Goal: Task Accomplishment & Management: Manage account settings

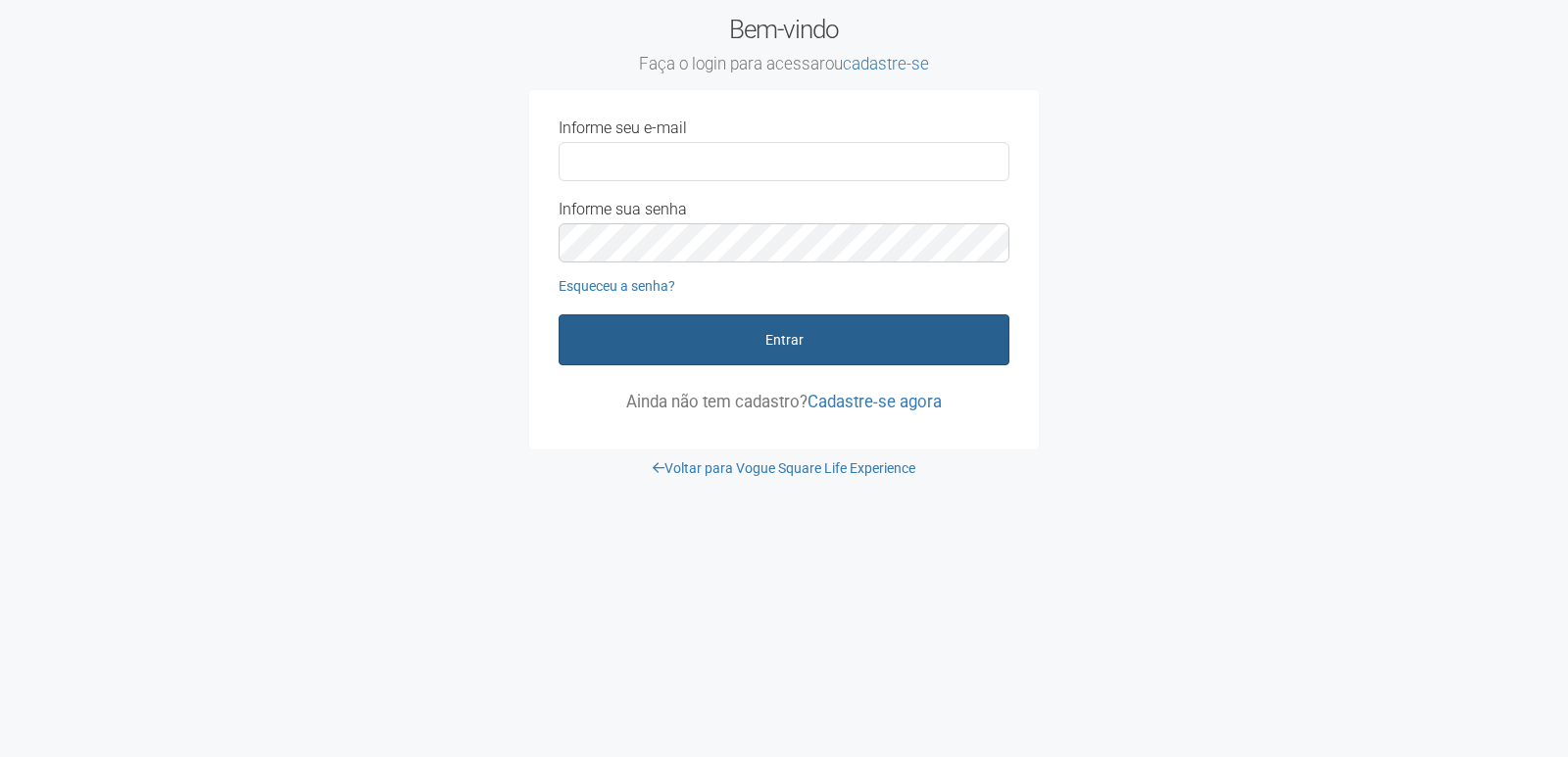
type input "**********"
click at [732, 334] on button "Entrar" at bounding box center [784, 341] width 451 height 51
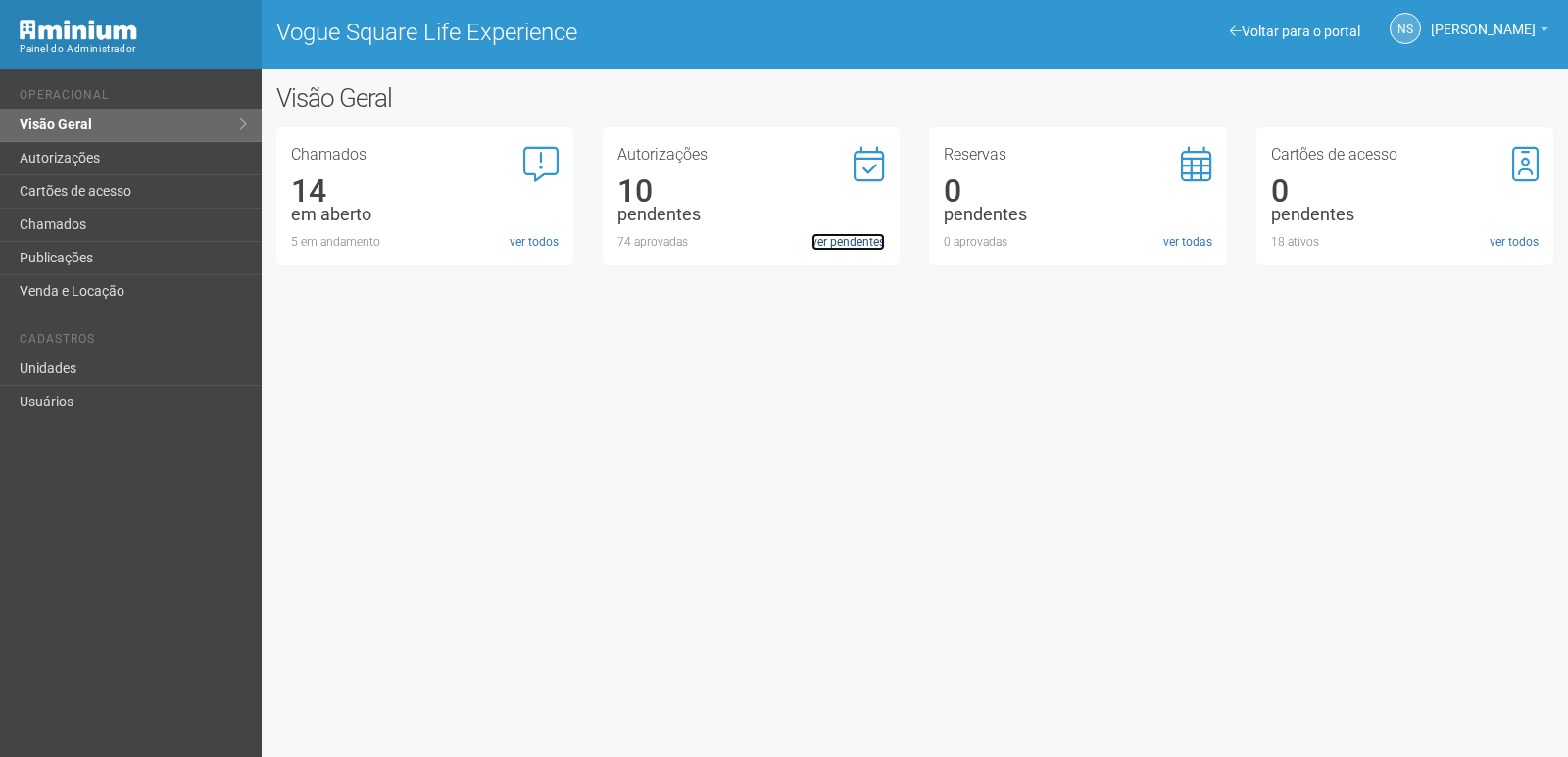
click at [832, 247] on link "ver pendentes" at bounding box center [848, 242] width 73 height 18
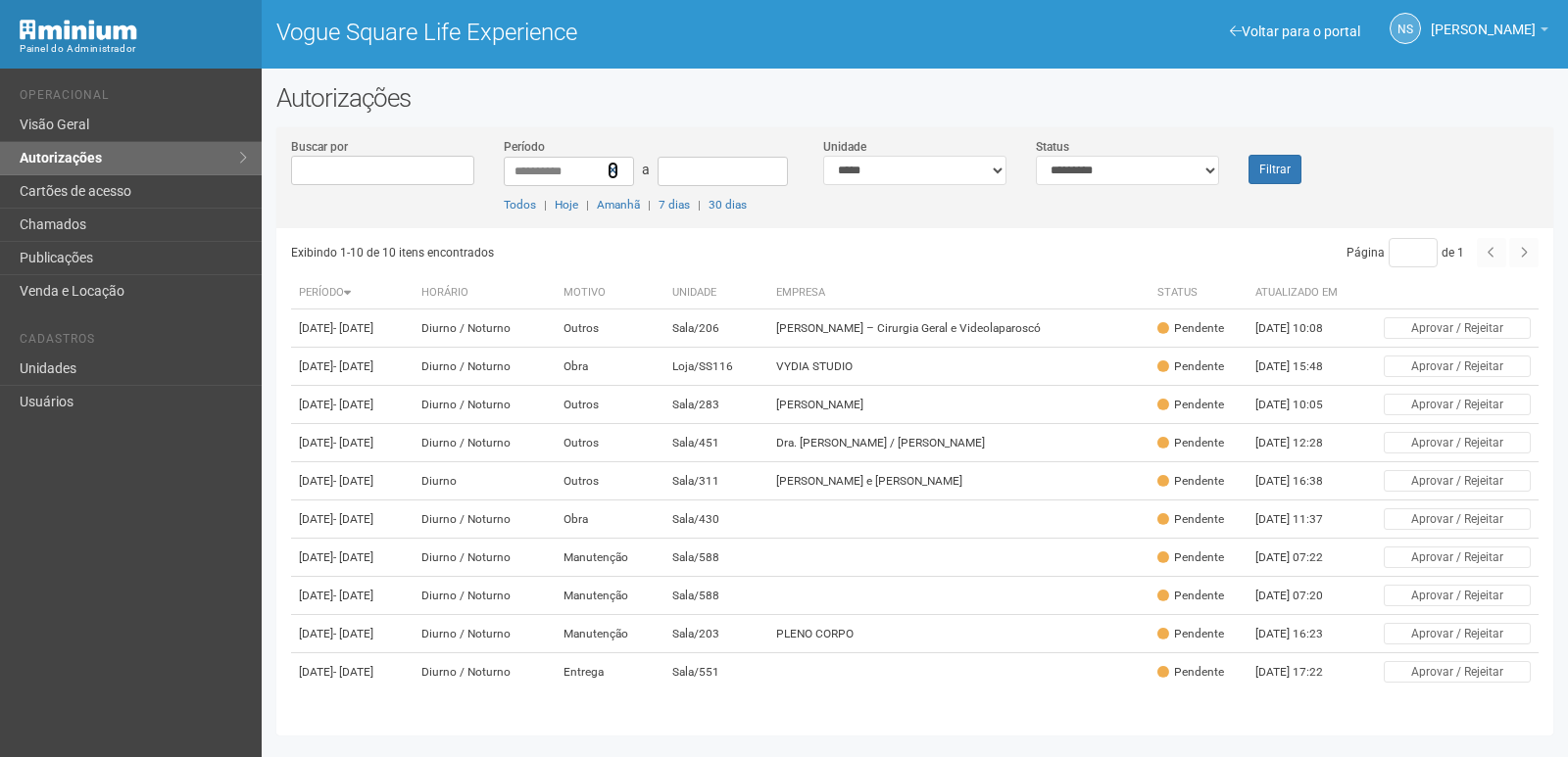
click at [610, 170] on icon at bounding box center [612, 171] width 11 height 14
click at [1270, 170] on button "Filtrar" at bounding box center [1275, 170] width 53 height 30
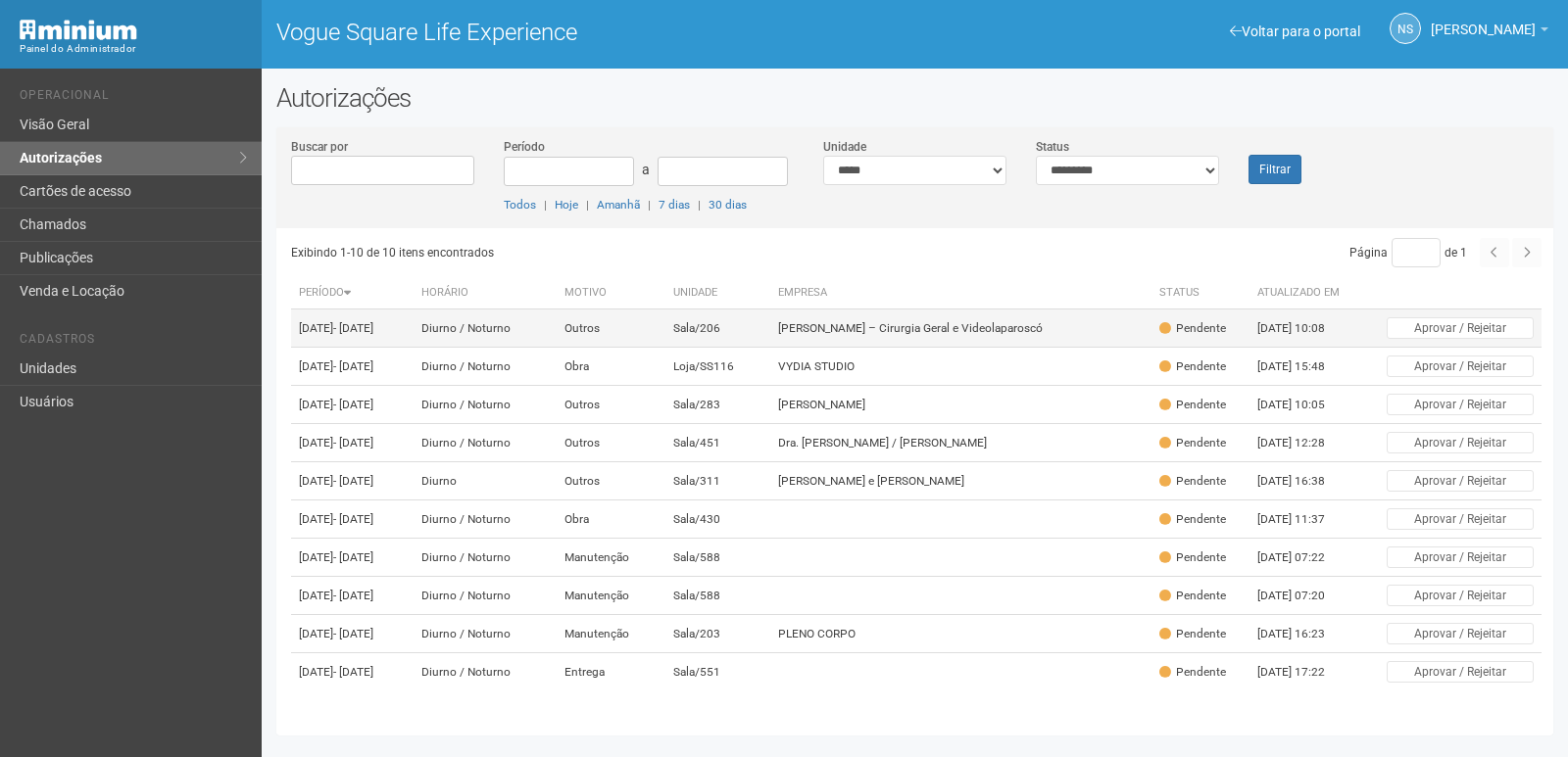
click at [1115, 340] on td "[PERSON_NAME] – Cirurgia Geral e Videolaparoscó" at bounding box center [961, 329] width 381 height 38
